Goal: Check status: Check status

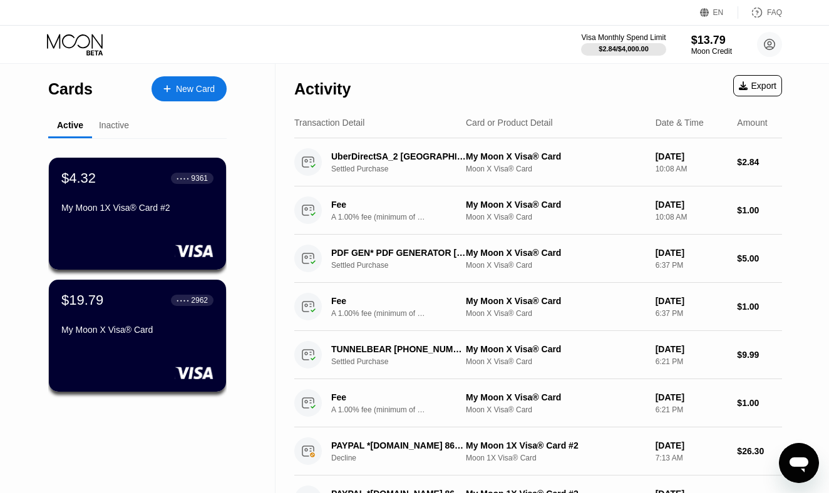
click at [91, 49] on icon at bounding box center [76, 45] width 58 height 22
click at [708, 46] on div "$13.79" at bounding box center [712, 39] width 42 height 13
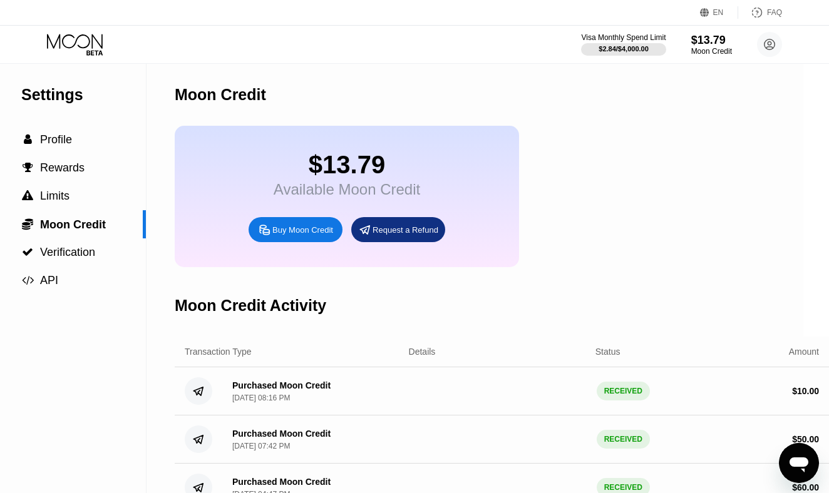
scroll to position [0, 26]
click at [90, 135] on div " Profile" at bounding box center [60, 139] width 172 height 13
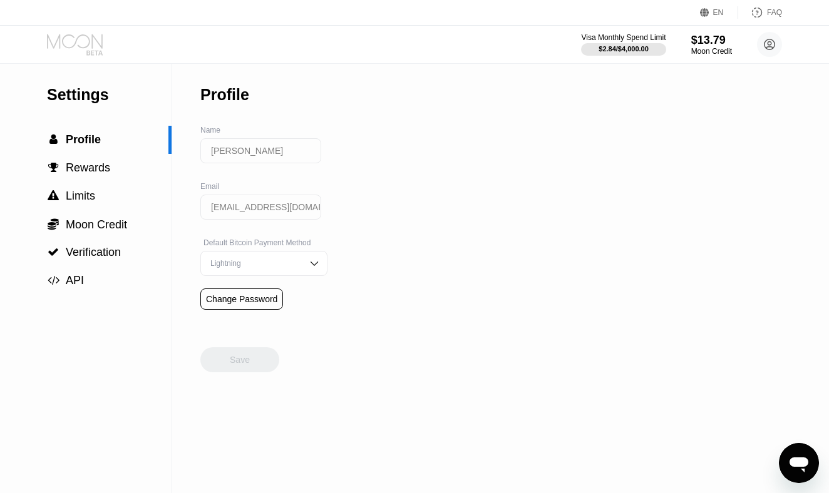
click at [84, 54] on icon at bounding box center [76, 45] width 58 height 22
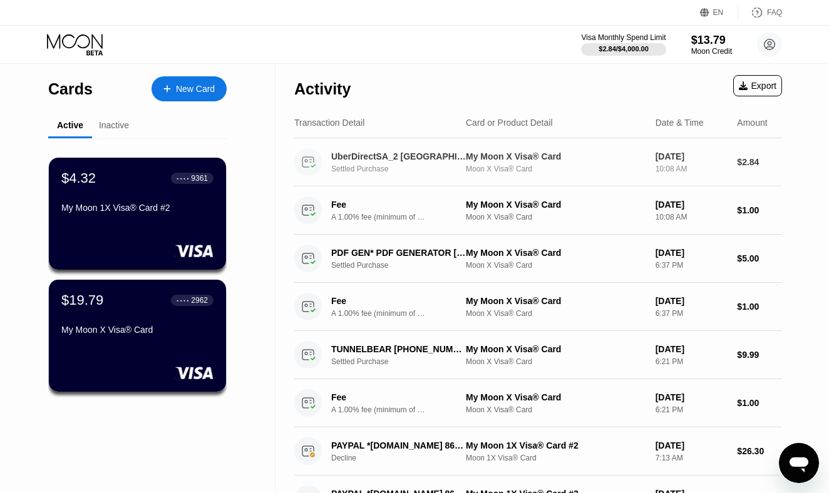
click at [413, 164] on div "UberDirectSA_2 Amsterdam NL Settled Purchase" at bounding box center [403, 163] width 145 height 22
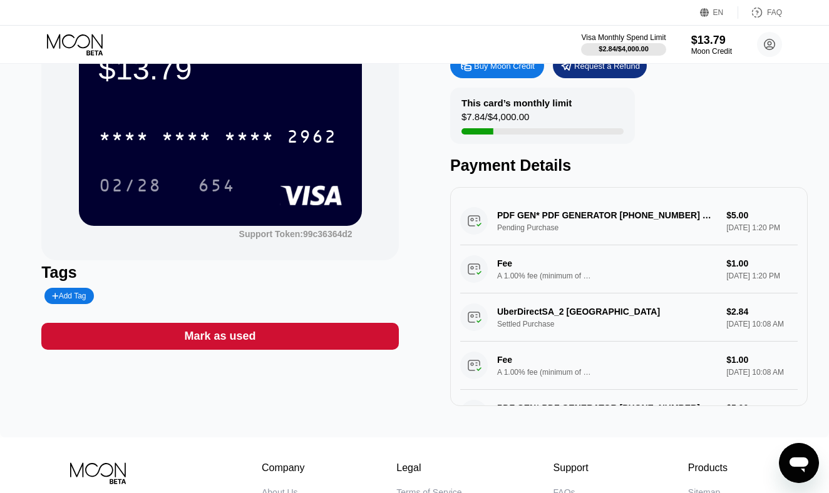
scroll to position [75, 0]
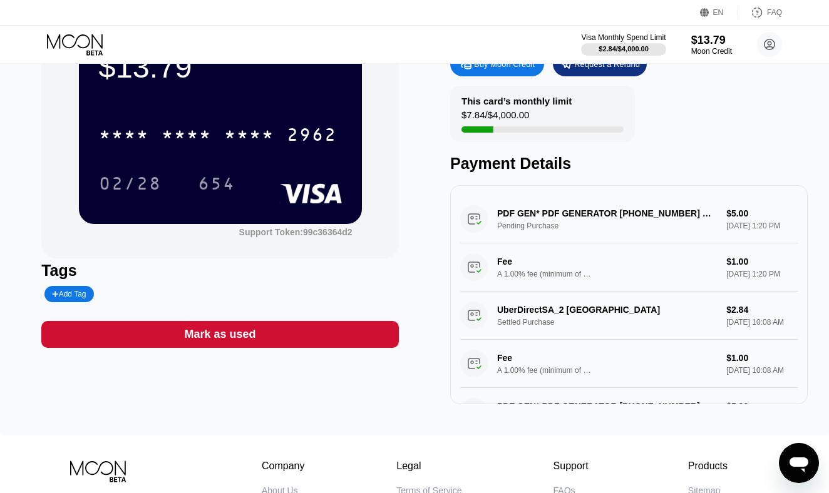
click at [545, 321] on div "UberDirectSA_2 Amsterdam NL Settled Purchase $2.84 [DATE] 10:08 AM Fee A 1.00% …" at bounding box center [629, 340] width 338 height 96
click at [473, 317] on div "UberDirectSA_2 Amsterdam NL Settled Purchase $2.84 [DATE] 10:08 AM Fee A 1.00% …" at bounding box center [629, 340] width 338 height 96
click at [485, 214] on div "PDF GEN* PDF GENERATOR [PHONE_NUMBER] SG Pending Purchase $5.00 [DATE] 1:20 PM …" at bounding box center [629, 243] width 338 height 96
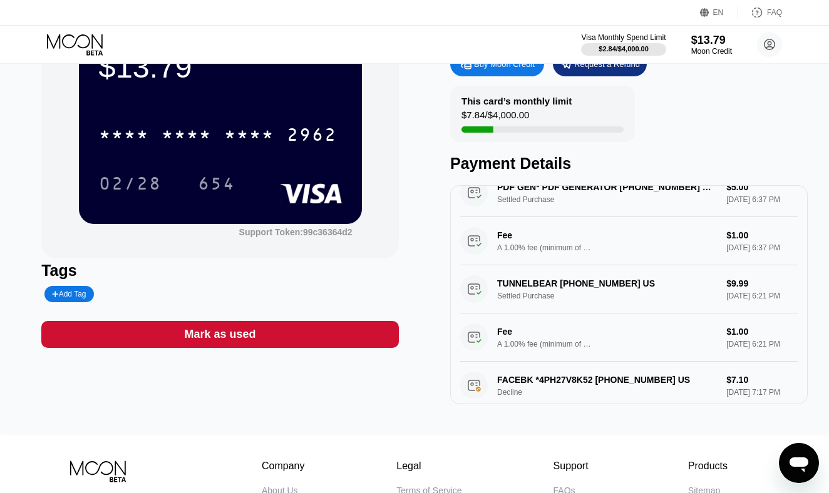
scroll to position [106, 0]
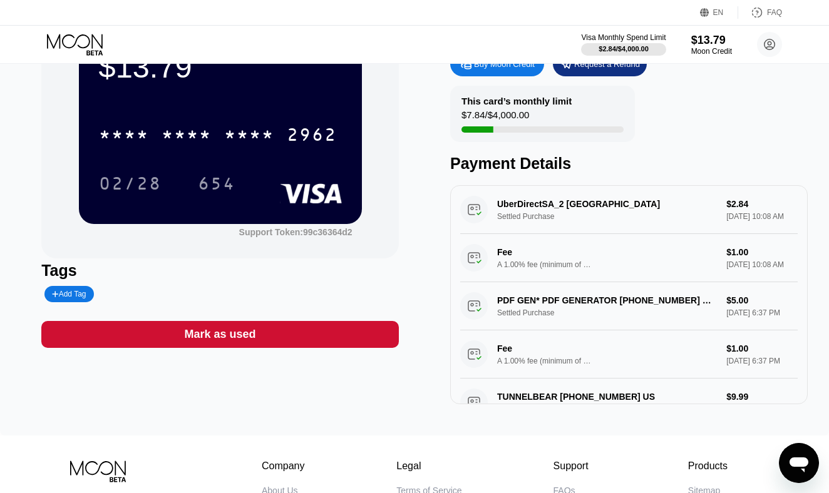
click at [664, 326] on div "PDF GEN* PDF GENERATOR [PHONE_NUMBER] SG Settled Purchase $5.00 [DATE] 6:37 PM …" at bounding box center [629, 330] width 338 height 96
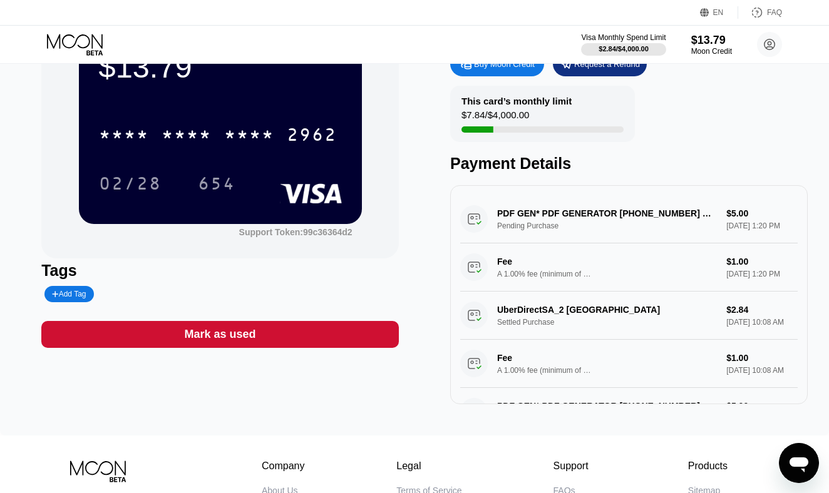
scroll to position [0, 0]
click at [651, 324] on div "UberDirectSA_2 Amsterdam NL Settled Purchase $2.84 [DATE] 10:08 AM Fee A 1.00% …" at bounding box center [629, 340] width 338 height 96
click at [518, 330] on div "UberDirectSA_2 Amsterdam NL Settled Purchase $2.84 [DATE] 10:08 AM Fee A 1.00% …" at bounding box center [629, 340] width 338 height 96
click at [487, 331] on div "UberDirectSA_2 Amsterdam NL Settled Purchase $2.84 [DATE] 10:08 AM Fee A 1.00% …" at bounding box center [629, 340] width 338 height 96
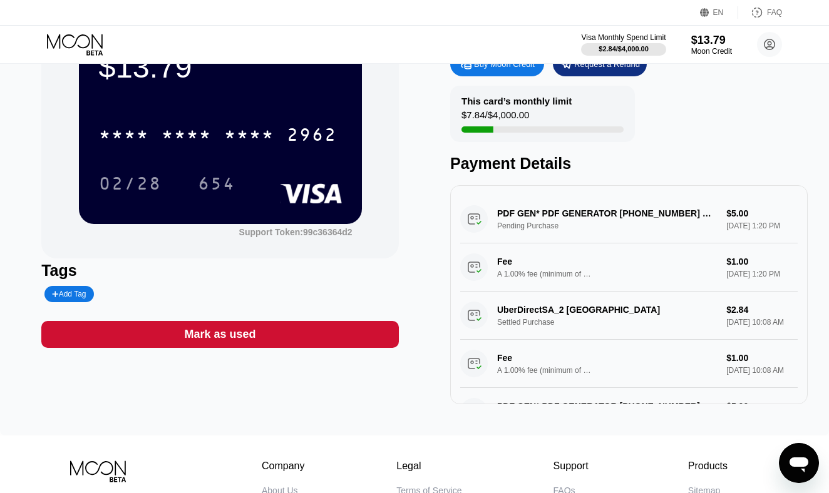
click at [474, 324] on div "UberDirectSA_2 Amsterdam NL Settled Purchase $2.84 [DATE] 10:08 AM Fee A 1.00% …" at bounding box center [629, 340] width 338 height 96
